Goal: Use online tool/utility: Utilize a website feature to perform a specific function

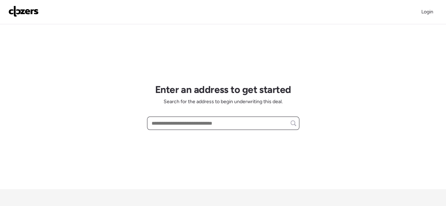
click at [202, 122] on input "text" at bounding box center [223, 123] width 146 height 10
click at [432, 7] on div "Login" at bounding box center [427, 11] width 20 height 11
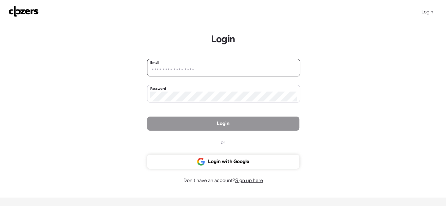
click at [203, 67] on input "email" at bounding box center [223, 71] width 147 height 10
type input "**********"
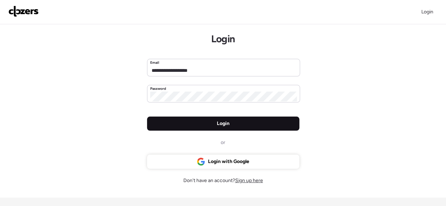
click at [217, 123] on span "Login" at bounding box center [223, 123] width 13 height 7
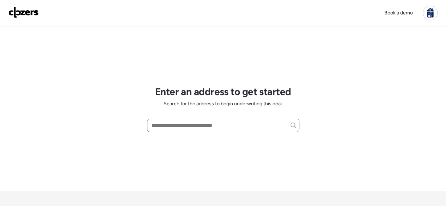
click at [182, 119] on div "Enter an address to get started Search for the address to begin underwriting th…" at bounding box center [223, 108] width 152 height 165
click at [181, 128] on input "text" at bounding box center [223, 125] width 146 height 10
click at [192, 129] on input "text" at bounding box center [223, 125] width 146 height 10
click at [177, 131] on div "Enter an address to get started Search for the address to begin underwriting th…" at bounding box center [223, 108] width 152 height 165
drag, startPoint x: 177, startPoint y: 130, endPoint x: 199, endPoint y: 118, distance: 25.1
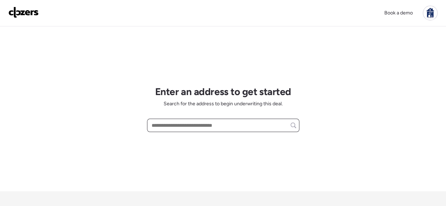
click at [178, 130] on input "text" at bounding box center [223, 125] width 146 height 10
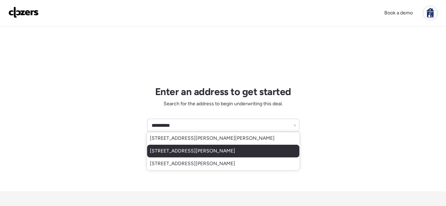
click at [199, 151] on span "147 Monica Dr, Saint Louis, MO, 63127" at bounding box center [192, 151] width 85 height 7
type input "**********"
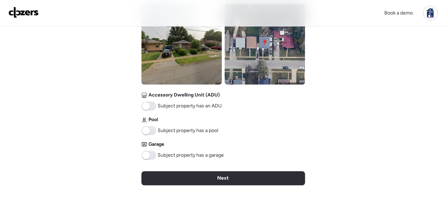
scroll to position [282, 0]
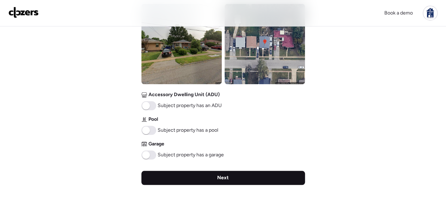
click at [241, 175] on div "Next" at bounding box center [222, 178] width 163 height 14
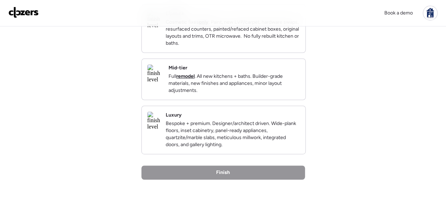
scroll to position [141, 0]
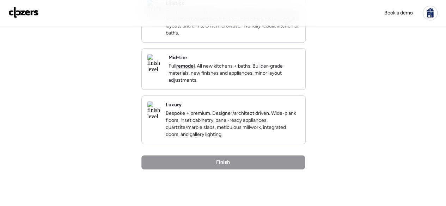
click at [219, 165] on div "Back Insights Tell us a bit more to help our analysis. Unique insights? Finish …" at bounding box center [222, 49] width 163 height 326
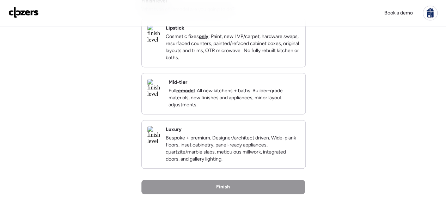
scroll to position [70, 0]
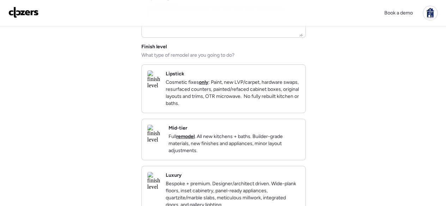
click at [235, 136] on div "Mid-tier Full remodel . All new kitchens + baths. Builder-grade materials, new …" at bounding box center [233, 140] width 131 height 30
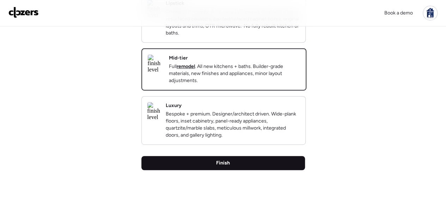
click at [201, 170] on div "Finish" at bounding box center [222, 163] width 163 height 14
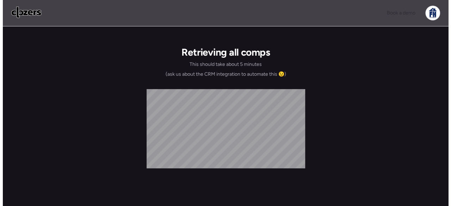
scroll to position [0, 0]
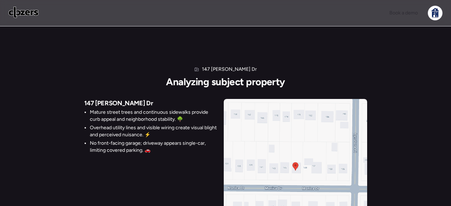
click at [144, 138] on li "Overhead utility lines and visible wiring create visual blight and perceived nu…" at bounding box center [154, 131] width 128 height 14
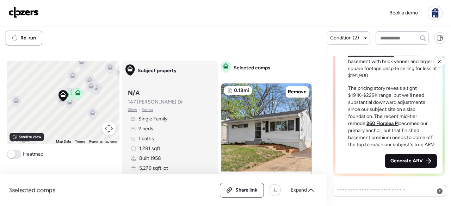
click at [404, 157] on span "Generate ARV" at bounding box center [406, 160] width 32 height 7
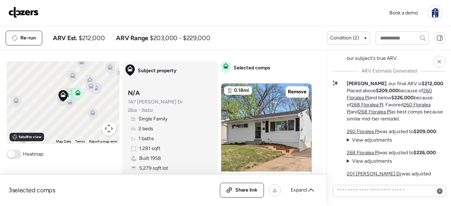
scroll to position [-70, 0]
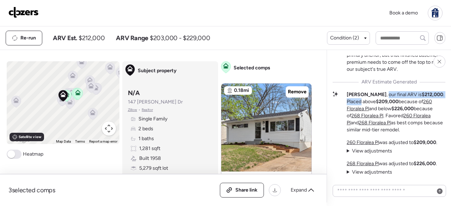
drag, startPoint x: 360, startPoint y: 103, endPoint x: 432, endPoint y: 103, distance: 71.9
click at [432, 103] on p "Matt , our final ARV is $212,000 . Placed above $209,000 because of 260 Florale…" at bounding box center [396, 112] width 99 height 42
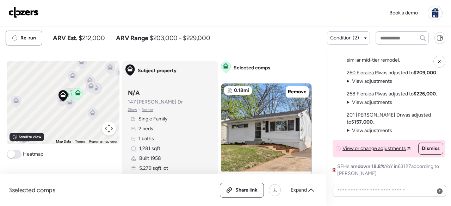
scroll to position [0, 0]
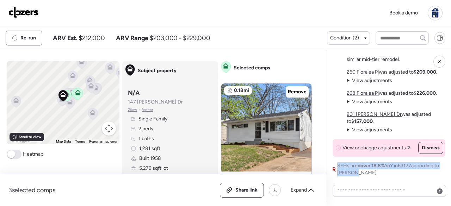
drag, startPoint x: 338, startPoint y: 165, endPoint x: 369, endPoint y: 174, distance: 32.4
click at [369, 174] on span "SFHs are down 18.8% YoY in 63127 according to Redfin" at bounding box center [391, 169] width 108 height 14
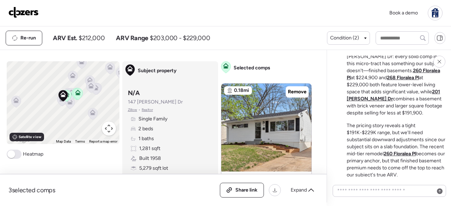
scroll to position [-198, 0]
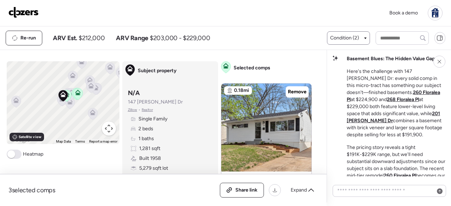
click at [355, 39] on span "Condition (2)" at bounding box center [344, 38] width 29 height 7
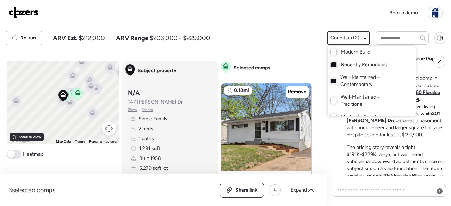
click at [356, 38] on div at bounding box center [225, 83] width 451 height 206
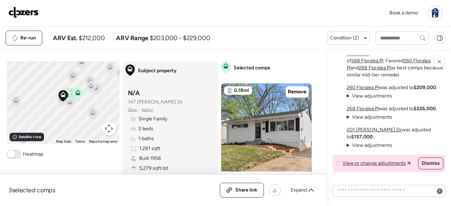
scroll to position [-44, 0]
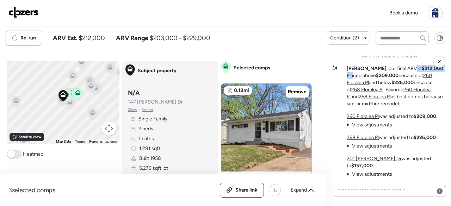
drag, startPoint x: 388, startPoint y: 72, endPoint x: 423, endPoint y: 74, distance: 36.0
click at [423, 74] on div "Basement Blues: The Hidden Value Gap Here's the challenge with 147 Monica Dr: e…" at bounding box center [389, 61] width 113 height 319
click at [423, 74] on p "Matt , our final ARV is $212,000 . Placed above $209,000 because of 260 Florale…" at bounding box center [396, 86] width 99 height 42
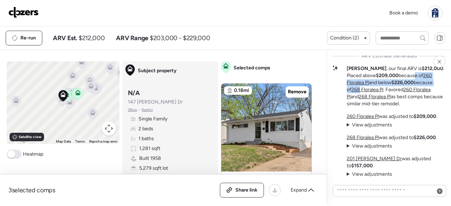
drag, startPoint x: 398, startPoint y: 81, endPoint x: 438, endPoint y: 88, distance: 40.5
click at [438, 88] on p "Matt , our final ARV is $212,000 . Placed above $209,000 because of 260 Florale…" at bounding box center [396, 86] width 99 height 42
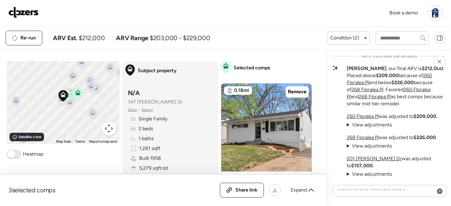
click at [336, 101] on div "Matt , our final ARV is $212,000 . Placed above $209,000 because of 260 Florale…" at bounding box center [389, 86] width 113 height 42
click at [423, 82] on u "260 Floralea Pl" at bounding box center [389, 79] width 85 height 13
click at [431, 81] on u "260 Floralea Pl" at bounding box center [389, 79] width 85 height 13
click at [303, 123] on icon at bounding box center [303, 124] width 1 height 2
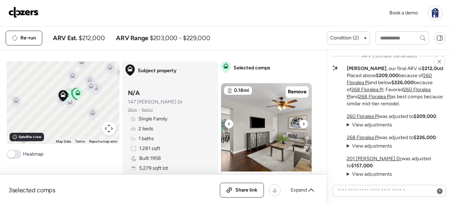
click at [303, 123] on icon at bounding box center [303, 124] width 1 height 2
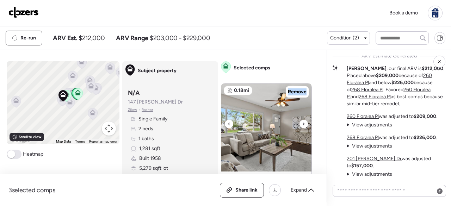
click at [303, 123] on icon at bounding box center [303, 124] width 1 height 2
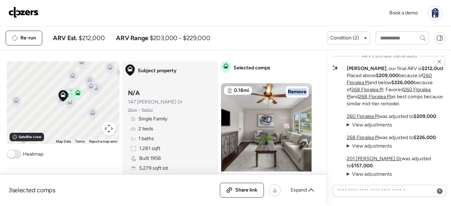
click at [383, 89] on u "268 Floralea Pl" at bounding box center [367, 90] width 32 height 6
click at [352, 93] on u "268 Floralea Pl" at bounding box center [367, 90] width 32 height 6
click at [353, 93] on u "268 Floralea Pl" at bounding box center [367, 90] width 32 height 6
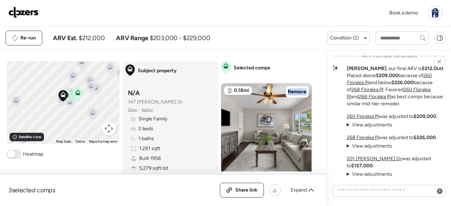
click at [353, 93] on u "268 Floralea Pl" at bounding box center [367, 90] width 32 height 6
click at [403, 98] on u "260 Floralea Pl" at bounding box center [389, 93] width 84 height 13
click at [360, 93] on u "268 Floralea Pl" at bounding box center [367, 90] width 32 height 6
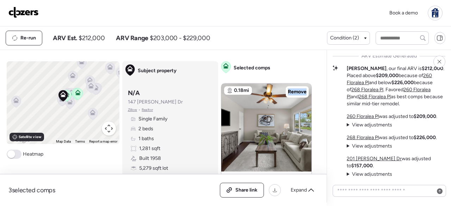
click at [360, 93] on u "268 Floralea Pl" at bounding box center [367, 90] width 32 height 6
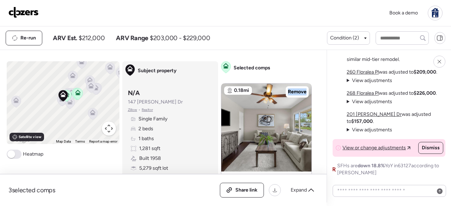
click at [369, 148] on span "View or change adjustments" at bounding box center [373, 147] width 63 height 7
click at [370, 83] on span "View adjustments" at bounding box center [372, 81] width 40 height 6
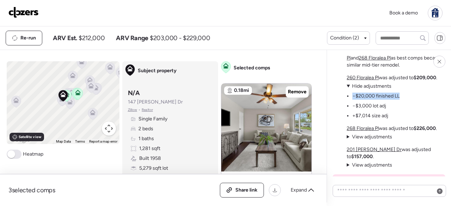
drag, startPoint x: 402, startPoint y: 105, endPoint x: 349, endPoint y: 103, distance: 52.2
click at [349, 103] on div "260 Floralea Pl was adjusted to $209,000 . View adjustments Hide adjustments −$…" at bounding box center [392, 96] width 91 height 45
click at [415, 106] on div "260 Floralea Pl was adjusted to $209,000 . View adjustments Hide adjustments −$…" at bounding box center [392, 96] width 91 height 45
click at [303, 124] on icon at bounding box center [303, 124] width 1 height 2
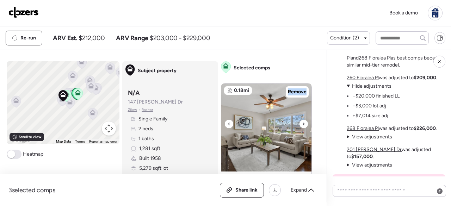
click at [303, 124] on icon at bounding box center [303, 124] width 1 height 2
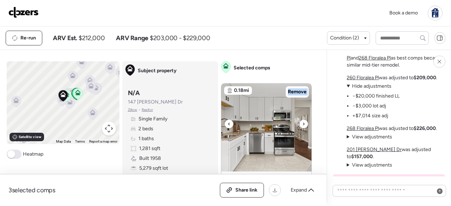
click at [303, 124] on icon at bounding box center [303, 124] width 1 height 2
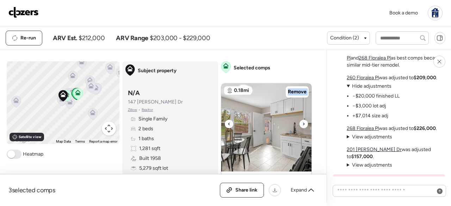
click at [303, 124] on icon at bounding box center [303, 124] width 1 height 2
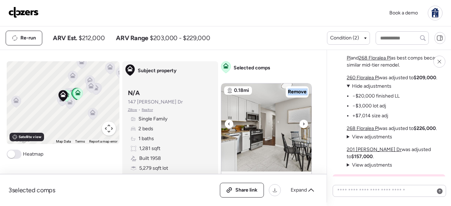
click at [303, 124] on icon at bounding box center [303, 124] width 1 height 2
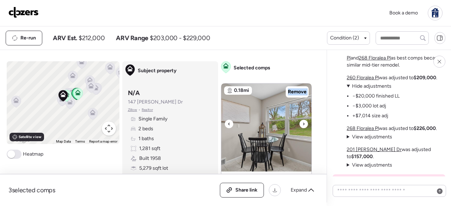
click at [303, 124] on icon at bounding box center [303, 124] width 1 height 2
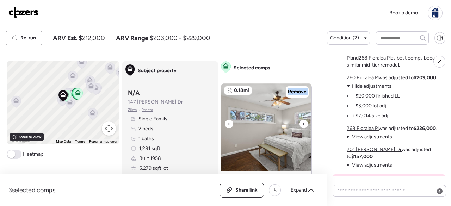
click at [303, 124] on icon at bounding box center [303, 124] width 1 height 2
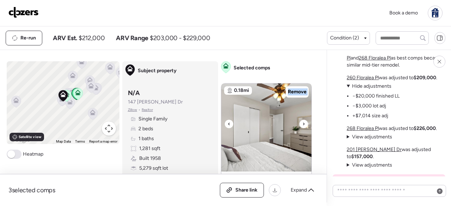
click at [303, 124] on icon at bounding box center [303, 124] width 1 height 2
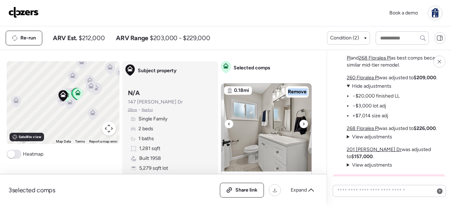
click at [303, 124] on icon at bounding box center [303, 124] width 1 height 2
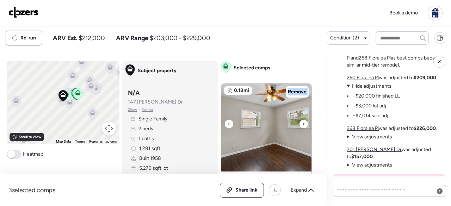
click at [303, 124] on icon at bounding box center [303, 124] width 1 height 2
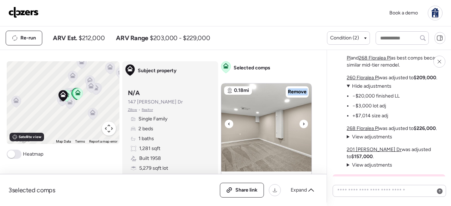
click at [303, 124] on icon at bounding box center [303, 124] width 1 height 2
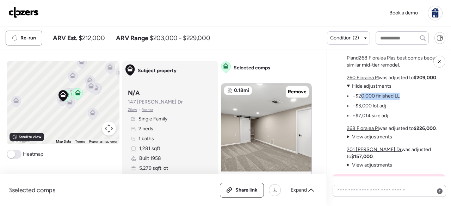
drag, startPoint x: 400, startPoint y: 105, endPoint x: 361, endPoint y: 105, distance: 38.8
click at [361, 105] on div "260 Floralea Pl was adjusted to $209,000 . View adjustments Hide adjustments −$…" at bounding box center [392, 96] width 91 height 45
click at [376, 100] on li "−$20,000 finished LL" at bounding box center [375, 96] width 47 height 7
click at [396, 100] on li "−$20,000 finished LL" at bounding box center [375, 96] width 47 height 7
click at [379, 140] on span "View adjustments" at bounding box center [372, 137] width 40 height 6
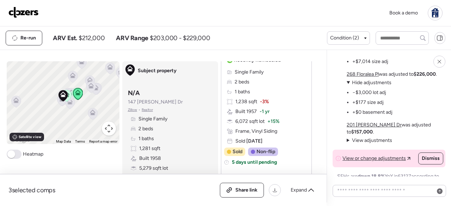
scroll to position [0, 0]
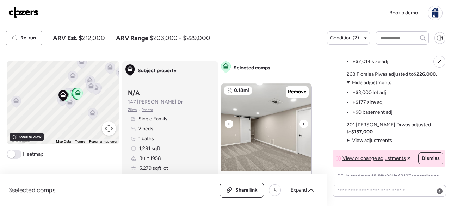
click at [303, 124] on div at bounding box center [303, 124] width 8 height 8
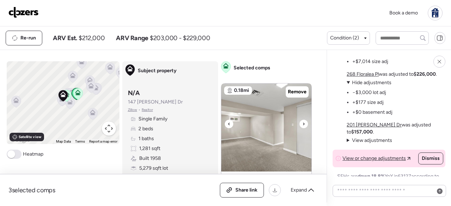
click at [302, 124] on div at bounding box center [303, 124] width 8 height 8
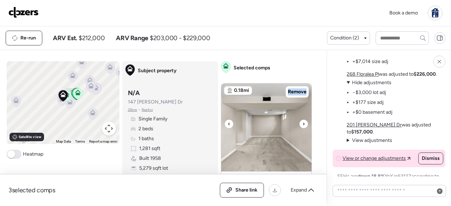
click at [302, 124] on div at bounding box center [303, 124] width 8 height 8
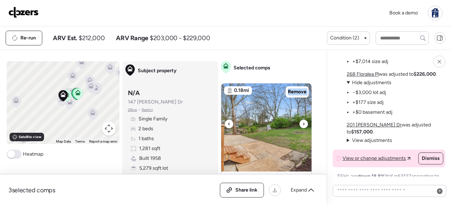
click at [302, 124] on div at bounding box center [303, 124] width 8 height 8
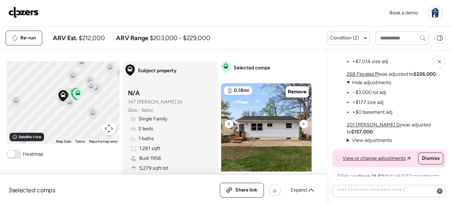
click at [302, 124] on icon at bounding box center [303, 124] width 3 height 8
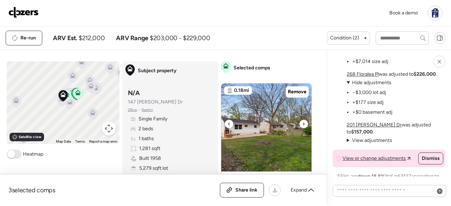
click at [302, 124] on icon at bounding box center [303, 124] width 3 height 8
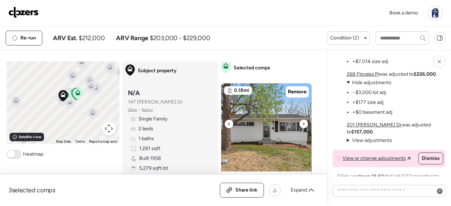
click at [302, 124] on icon at bounding box center [303, 124] width 3 height 8
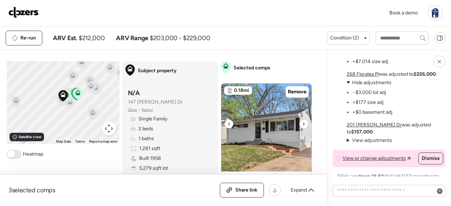
click at [302, 124] on icon at bounding box center [303, 124] width 3 height 8
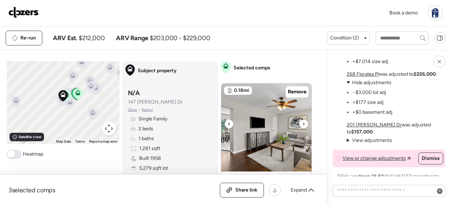
click at [228, 122] on div at bounding box center [229, 124] width 8 height 8
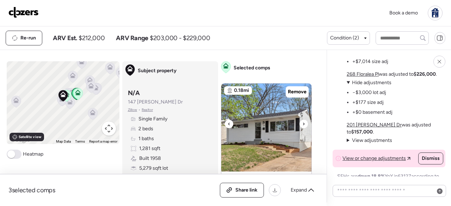
click at [228, 124] on icon at bounding box center [229, 124] width 3 height 8
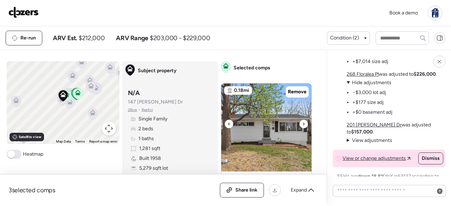
click at [228, 124] on icon at bounding box center [229, 124] width 3 height 8
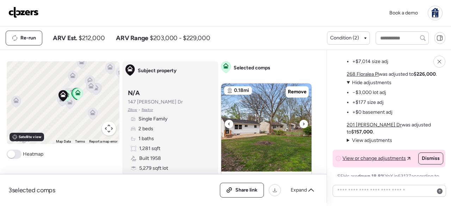
click at [302, 124] on icon at bounding box center [303, 124] width 3 height 8
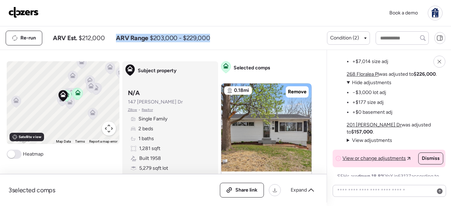
drag, startPoint x: 114, startPoint y: 37, endPoint x: 210, endPoint y: 38, distance: 95.5
click at [210, 38] on div "Re-run ARV Est. $212,000 ARV Range $203,000 - $229,000" at bounding box center [166, 38] width 321 height 15
click at [213, 36] on div "Re-run ARV Est. $212,000 ARV Range $203,000 - $229,000" at bounding box center [166, 38] width 321 height 15
drag, startPoint x: 215, startPoint y: 36, endPoint x: 52, endPoint y: 36, distance: 162.8
click at [52, 36] on div "Re-run ARV Est. $212,000 ARV Range $203,000 - $229,000" at bounding box center [166, 38] width 321 height 15
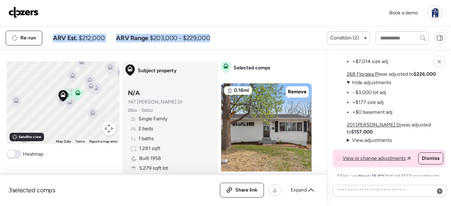
click at [59, 37] on span "ARV Est." at bounding box center [65, 38] width 24 height 8
drag, startPoint x: 51, startPoint y: 38, endPoint x: 202, endPoint y: 39, distance: 150.4
click at [199, 39] on div "Re-run ARV Est. $212,000 ARV Range $203,000 - $229,000" at bounding box center [166, 38] width 321 height 15
click at [202, 39] on span "$203,000 - $229,000" at bounding box center [180, 38] width 60 height 8
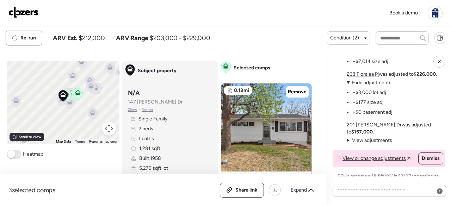
click at [379, 143] on span "View adjustments" at bounding box center [372, 140] width 40 height 6
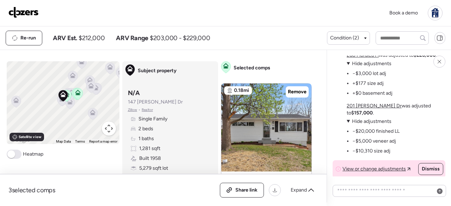
scroll to position [-24, 0]
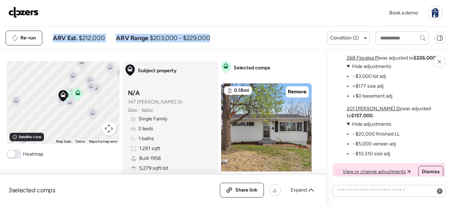
drag, startPoint x: 215, startPoint y: 38, endPoint x: 51, endPoint y: 38, distance: 164.5
click at [51, 38] on div "Re-run ARV Est. $212,000 ARV Range $203,000 - $229,000" at bounding box center [166, 38] width 321 height 15
click at [56, 38] on span "ARV Est." at bounding box center [65, 38] width 24 height 8
drag, startPoint x: 51, startPoint y: 38, endPoint x: 223, endPoint y: 41, distance: 172.7
click at [223, 41] on div "Re-run ARV Est. $212,000 ARV Range $203,000 - $229,000" at bounding box center [166, 38] width 321 height 15
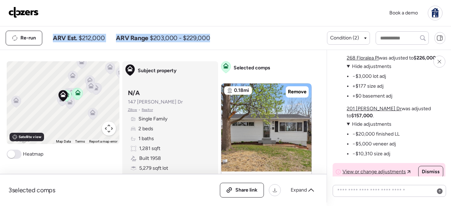
click at [224, 41] on div "Re-run ARV Est. $212,000 ARV Range $203,000 - $229,000" at bounding box center [166, 38] width 321 height 15
click at [218, 41] on div "Re-run ARV Est. $212,000 ARV Range $203,000 - $229,000" at bounding box center [166, 38] width 321 height 15
drag, startPoint x: 52, startPoint y: 37, endPoint x: 111, endPoint y: 37, distance: 58.5
click at [111, 37] on div "Re-run ARV Est. $212,000 ARV Range $203,000 - $229,000" at bounding box center [166, 38] width 321 height 15
click at [106, 37] on div "ARV Est. $212,000 ARV Range $203,000 - $229,000" at bounding box center [131, 38] width 157 height 8
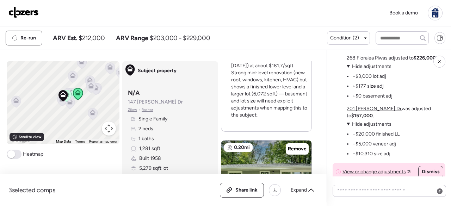
scroll to position [247, 0]
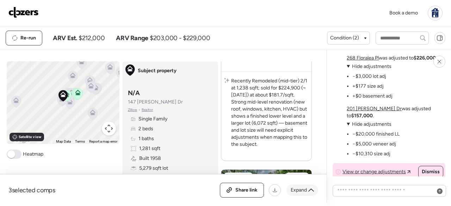
click at [307, 192] on div "Expand" at bounding box center [302, 190] width 32 height 11
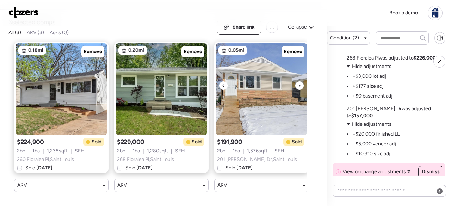
click at [301, 81] on div at bounding box center [299, 85] width 8 height 8
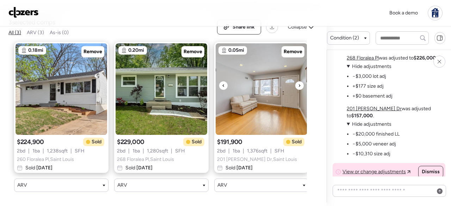
click at [301, 81] on icon at bounding box center [299, 85] width 3 height 8
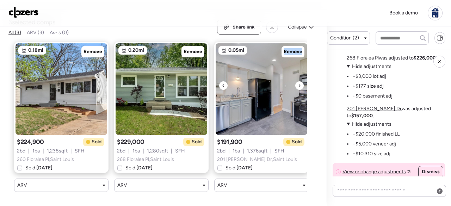
click at [301, 81] on icon at bounding box center [299, 85] width 3 height 8
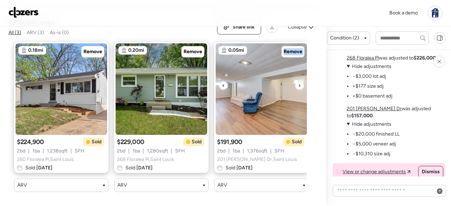
click at [301, 81] on icon at bounding box center [299, 85] width 3 height 8
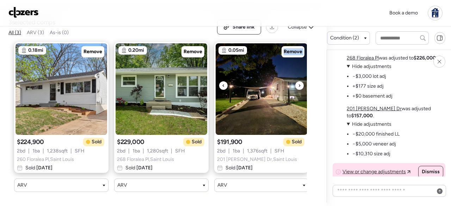
click at [301, 81] on icon at bounding box center [299, 85] width 3 height 8
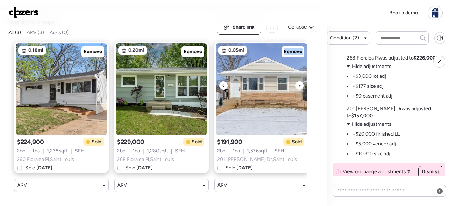
click at [301, 81] on icon at bounding box center [299, 85] width 3 height 8
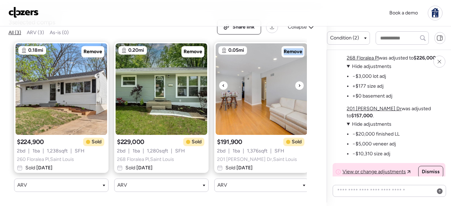
click at [301, 81] on icon at bounding box center [299, 85] width 3 height 8
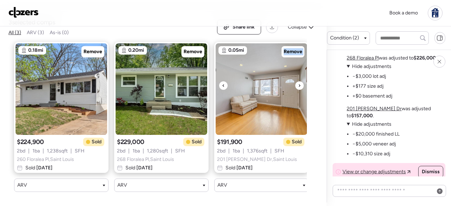
click at [301, 81] on icon at bounding box center [299, 85] width 3 height 8
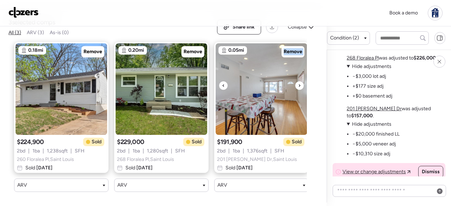
click at [301, 81] on icon at bounding box center [299, 85] width 3 height 8
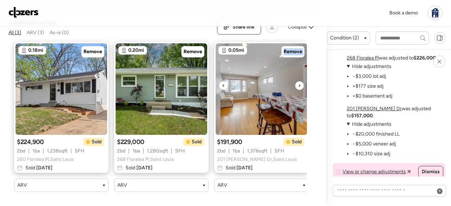
click at [301, 81] on icon at bounding box center [299, 85] width 3 height 8
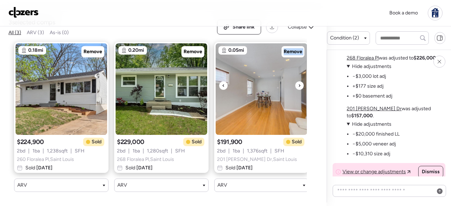
click at [301, 81] on icon at bounding box center [299, 85] width 3 height 8
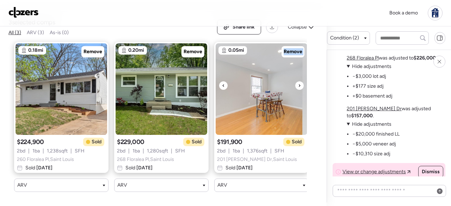
click at [301, 81] on icon at bounding box center [299, 85] width 3 height 8
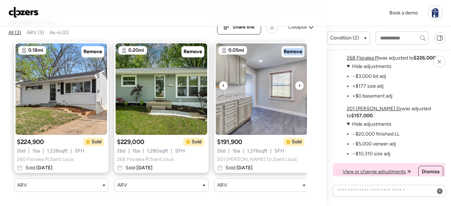
click at [301, 81] on icon at bounding box center [299, 85] width 3 height 8
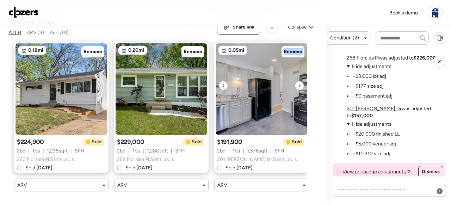
click at [301, 81] on icon at bounding box center [299, 85] width 3 height 8
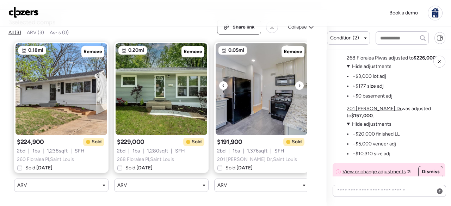
click at [301, 81] on icon at bounding box center [299, 85] width 3 height 8
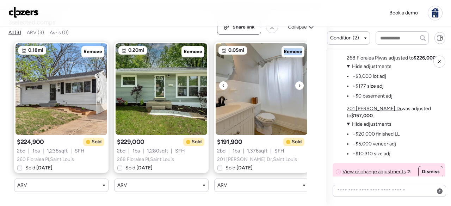
click at [301, 81] on icon at bounding box center [299, 85] width 3 height 8
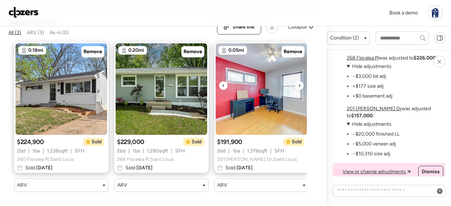
click at [301, 81] on icon at bounding box center [299, 85] width 3 height 8
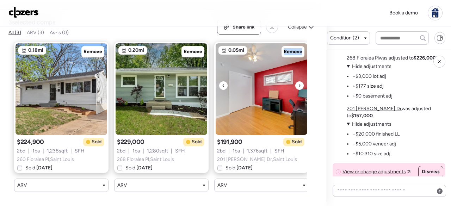
click at [301, 81] on icon at bounding box center [299, 85] width 3 height 8
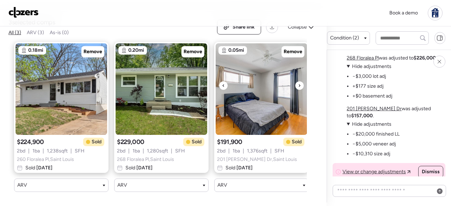
click at [301, 81] on icon at bounding box center [299, 85] width 3 height 8
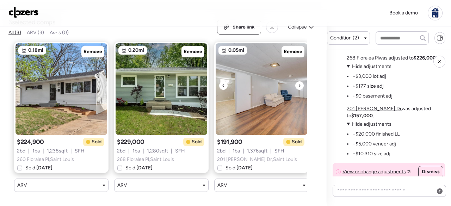
click at [301, 81] on icon at bounding box center [299, 85] width 3 height 8
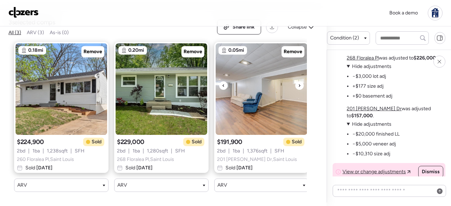
click at [301, 81] on icon at bounding box center [299, 85] width 3 height 8
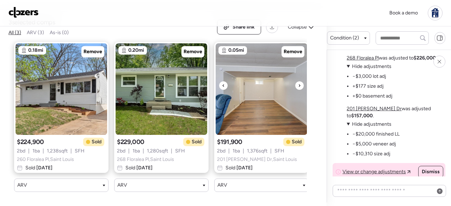
click at [301, 81] on icon at bounding box center [299, 85] width 3 height 8
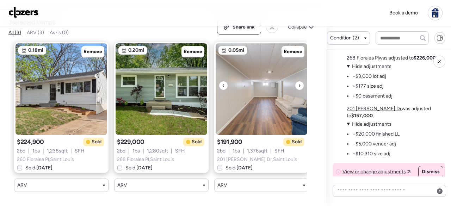
click at [301, 81] on icon at bounding box center [299, 85] width 3 height 8
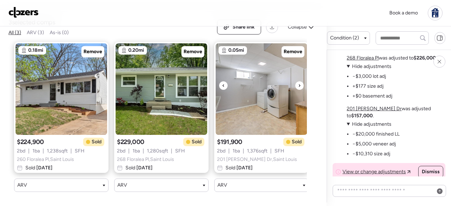
click at [301, 81] on icon at bounding box center [299, 85] width 3 height 8
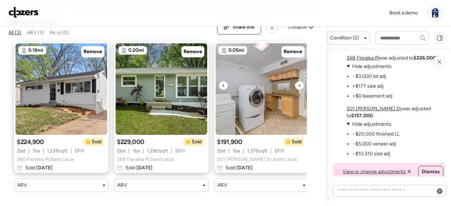
click at [301, 81] on icon at bounding box center [299, 85] width 3 height 8
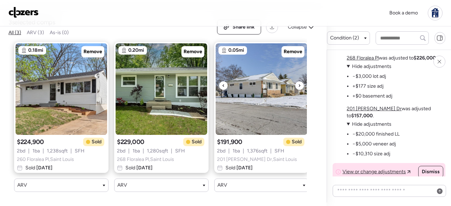
click at [301, 81] on icon at bounding box center [299, 85] width 3 height 8
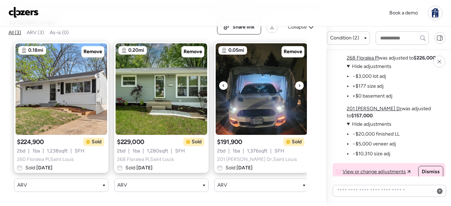
click at [301, 81] on icon at bounding box center [299, 85] width 3 height 8
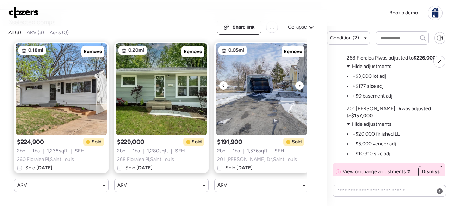
click at [301, 81] on icon at bounding box center [299, 85] width 3 height 8
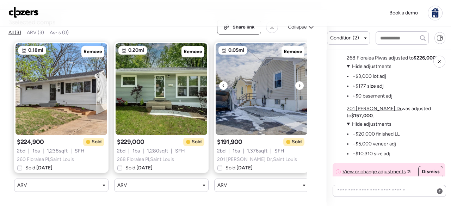
click at [301, 81] on icon at bounding box center [299, 85] width 3 height 8
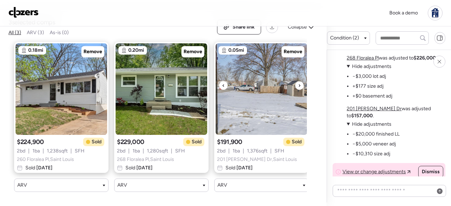
click at [301, 81] on icon at bounding box center [299, 85] width 3 height 8
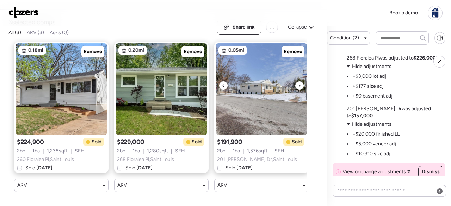
click at [301, 81] on icon at bounding box center [299, 85] width 3 height 8
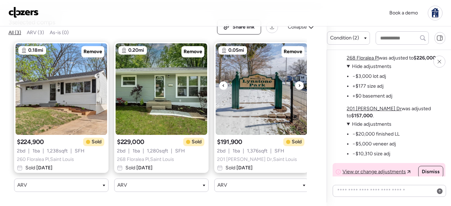
click at [301, 81] on icon at bounding box center [299, 85] width 3 height 8
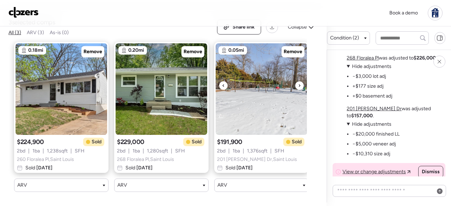
click at [301, 81] on icon at bounding box center [299, 85] width 3 height 8
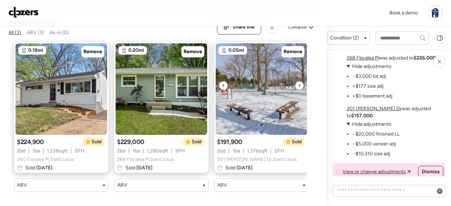
click at [301, 81] on icon at bounding box center [299, 85] width 3 height 8
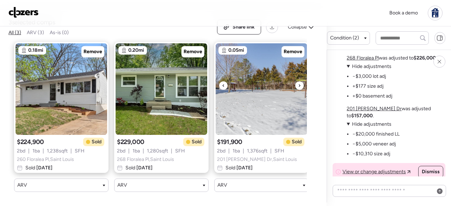
click at [301, 81] on icon at bounding box center [299, 85] width 3 height 8
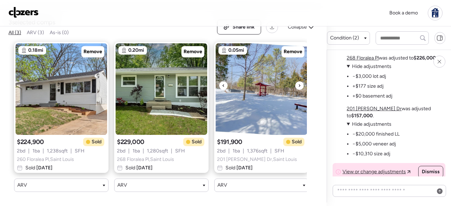
click at [301, 81] on icon at bounding box center [299, 85] width 3 height 8
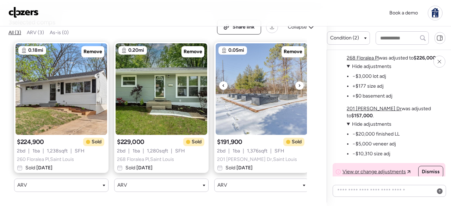
click at [301, 81] on icon at bounding box center [299, 85] width 3 height 8
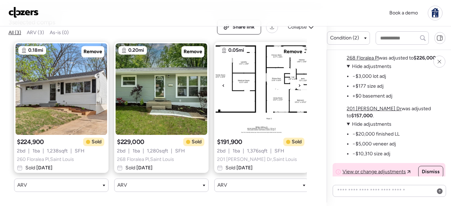
click at [301, 81] on icon at bounding box center [299, 85] width 3 height 8
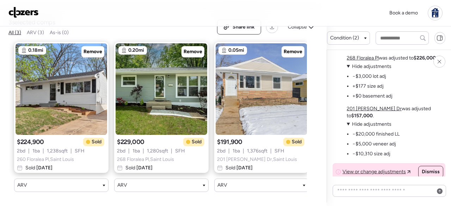
click at [321, 52] on div "3 selected comps All (3) ARV (3) As-is (0) Share link Collapse 0.18mi Remove $2…" at bounding box center [163, 108] width 327 height 197
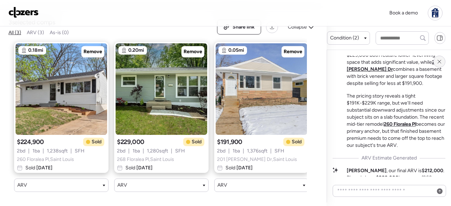
click at [439, 63] on icon at bounding box center [439, 62] width 6 height 6
drag, startPoint x: 229, startPoint y: 33, endPoint x: 199, endPoint y: 29, distance: 29.9
click at [228, 36] on div "0.18mi Remove $224,900 Sold 2 bd | 1 ba | 1,238 sqft | SFH 260 Floralea Pl , Sa…" at bounding box center [157, 116] width 298 height 161
click at [12, 24] on div "Book a demo" at bounding box center [225, 13] width 451 height 26
click at [12, 30] on span "All (3)" at bounding box center [14, 33] width 13 height 6
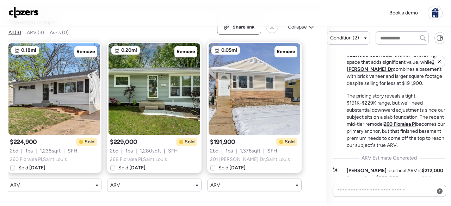
scroll to position [0, 0]
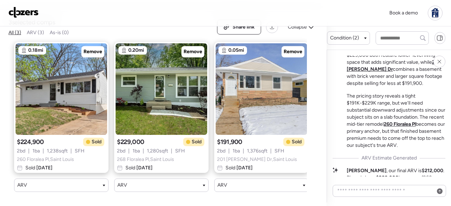
click at [189, 12] on div "Book a demo" at bounding box center [225, 13] width 434 height 15
click at [166, 36] on div "0.18mi Remove $224,900 Sold 2 bd | 1 ba | 1,238 sqft | SFH 260 Floralea Pl , Sa…" at bounding box center [157, 116] width 298 height 161
click at [326, 66] on div "3 selected comps All (3) ARV (3) As-is (0) Share link Collapse 0.18mi Remove $2…" at bounding box center [163, 108] width 327 height 197
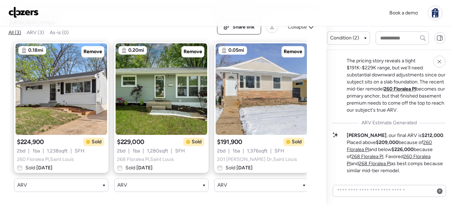
click at [278, 30] on div "3 selected comps All (3) ARV (3) As-is (0) Share link Collapse" at bounding box center [163, 27] width 310 height 18
click at [294, 27] on div "Collapse" at bounding box center [301, 26] width 35 height 11
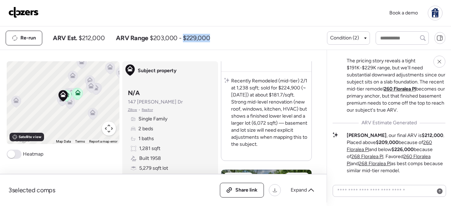
drag, startPoint x: 208, startPoint y: 36, endPoint x: 182, endPoint y: 39, distance: 26.6
click at [182, 39] on span "$203,000 - $229,000" at bounding box center [180, 38] width 60 height 8
click at [185, 38] on span "$203,000 - $229,000" at bounding box center [180, 38] width 60 height 8
click at [281, 37] on div "Re-run ARV Est. $212,000 ARV Range $203,000 - $229,000" at bounding box center [166, 38] width 321 height 15
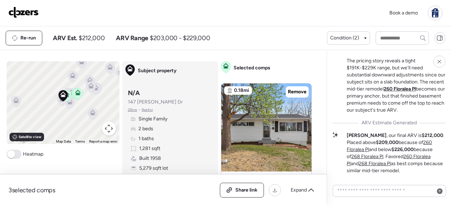
click at [332, 89] on div "Basement Blues: The Hidden Value Gap Here's the challenge with 147 Monica Dr: e…" at bounding box center [389, 126] width 124 height 153
click at [262, 35] on div "Re-run ARV Est. $212,000 ARV Range $203,000 - $229,000" at bounding box center [166, 38] width 321 height 15
